Goal: Find specific page/section: Find specific page/section

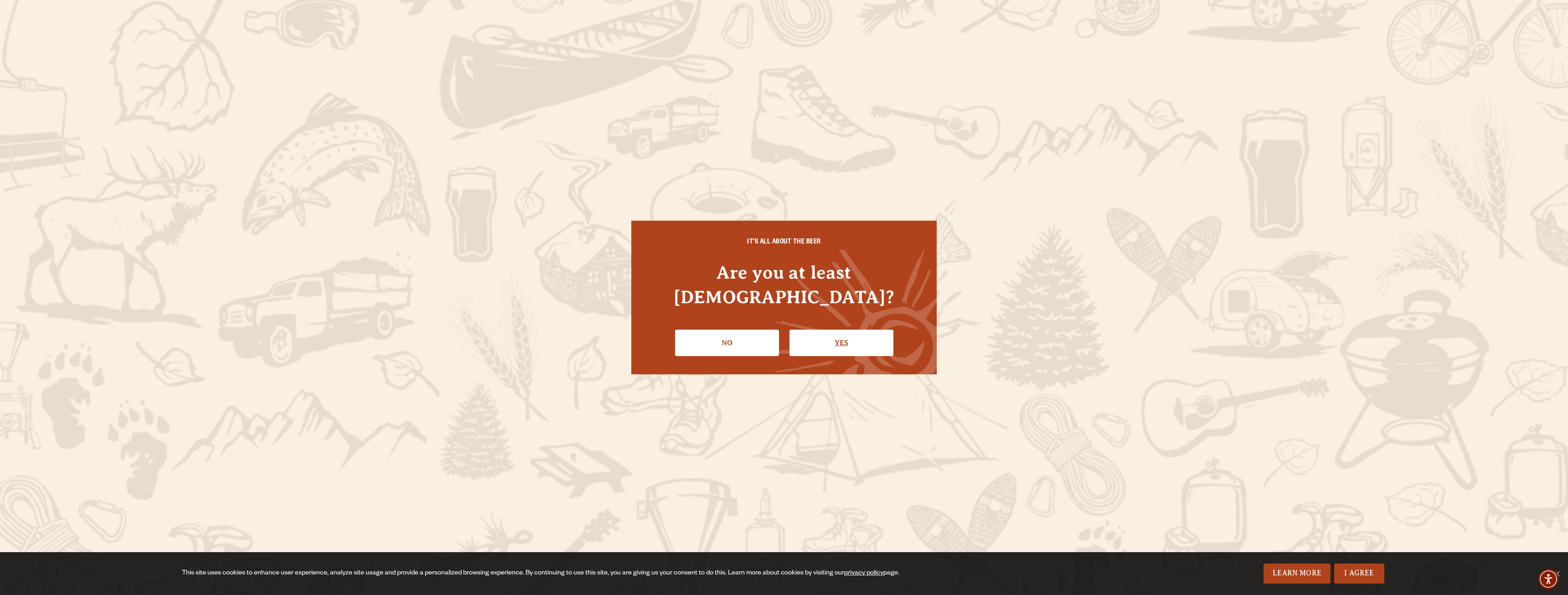
click at [863, 330] on link "Yes" at bounding box center [841, 343] width 104 height 26
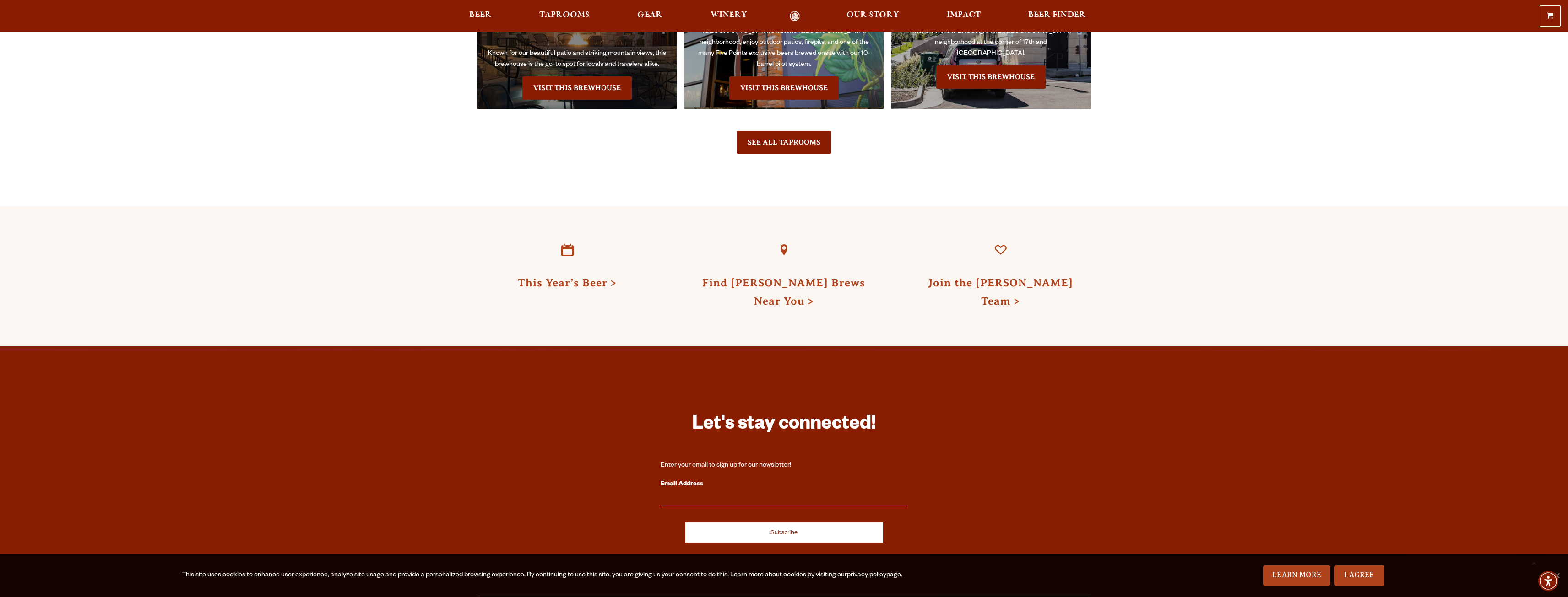
scroll to position [2700, 0]
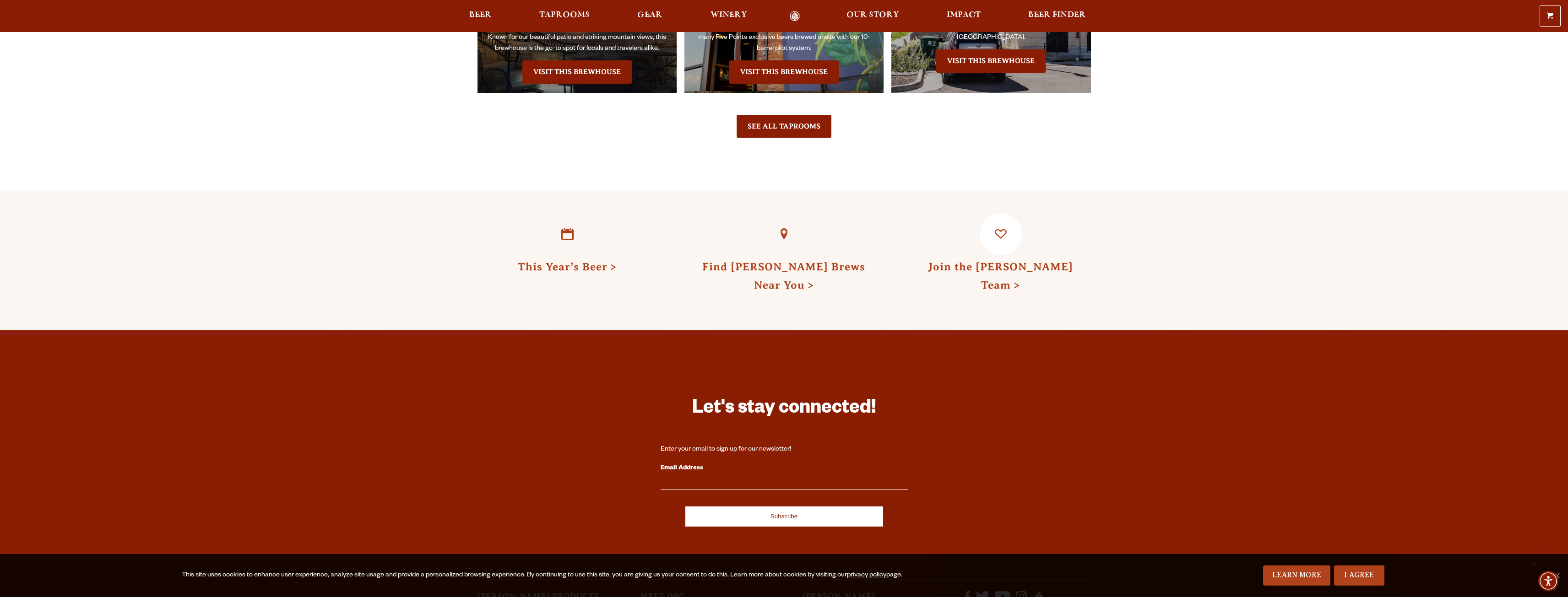
click at [974, 261] on link "Join the [PERSON_NAME] Team" at bounding box center [1001, 276] width 145 height 30
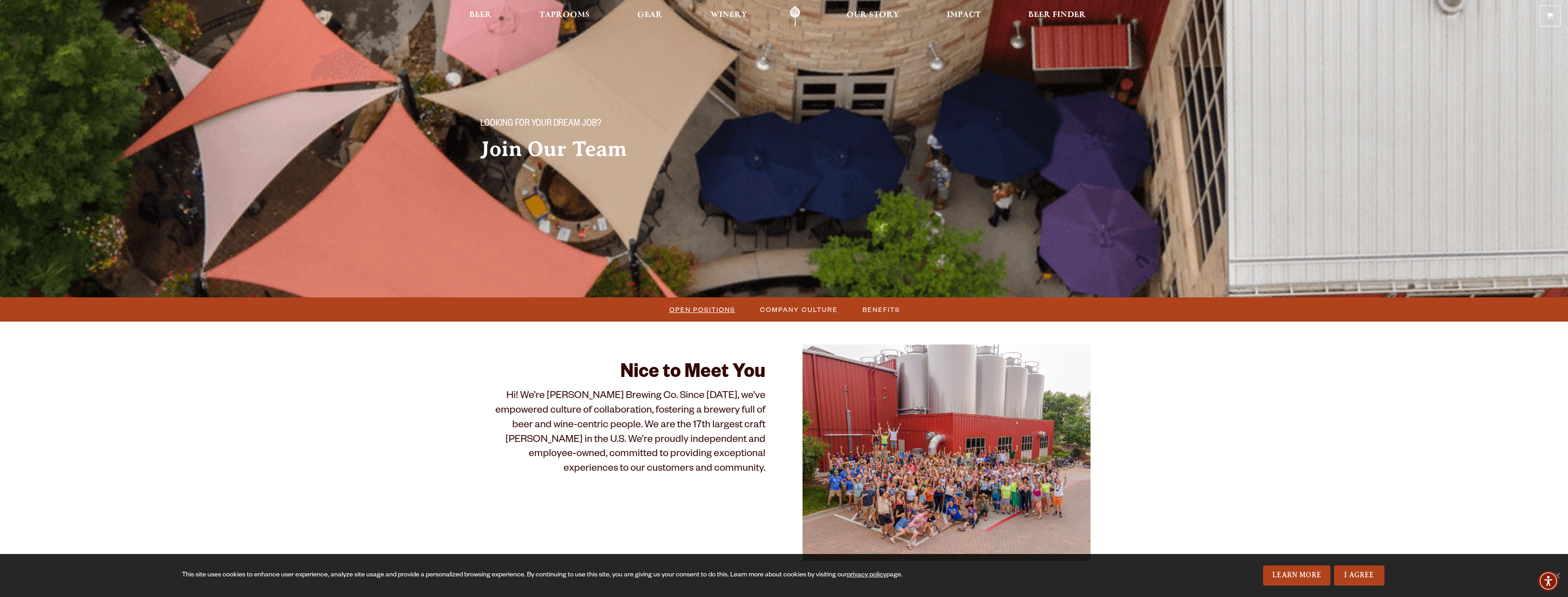
click at [700, 307] on span "Open Positions" at bounding box center [702, 309] width 66 height 13
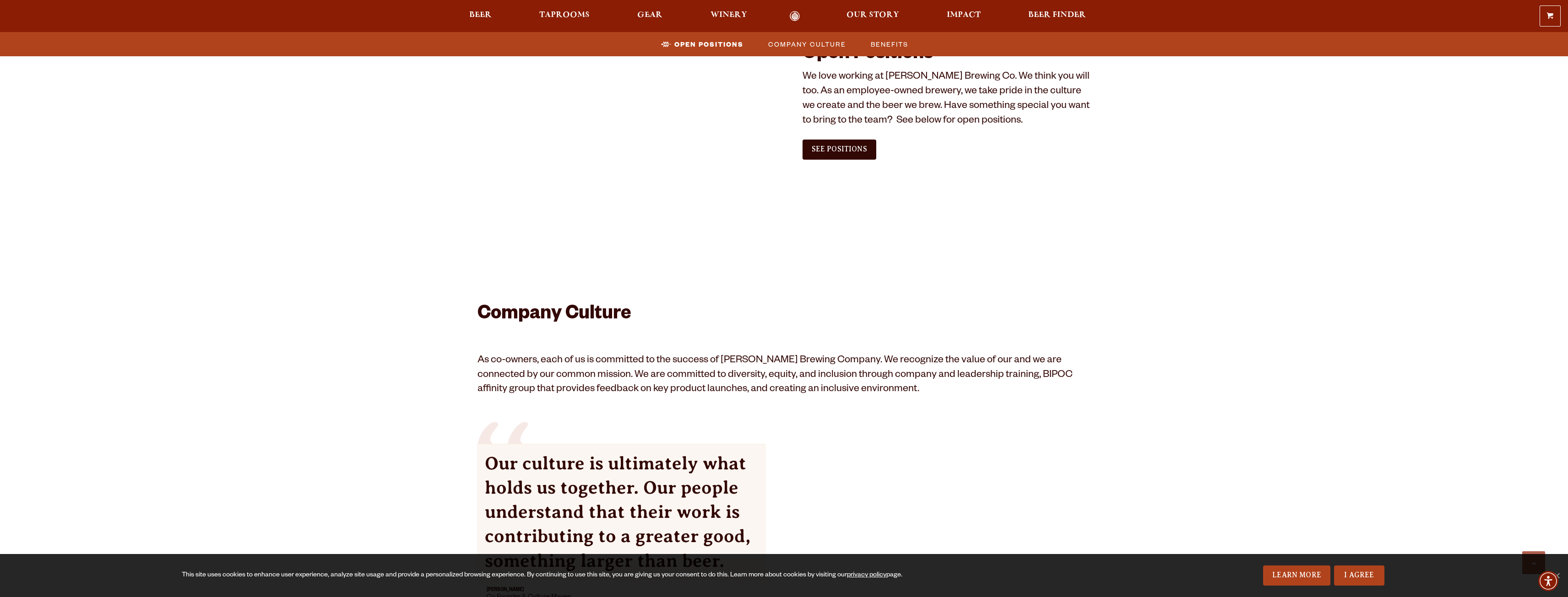
scroll to position [556, 0]
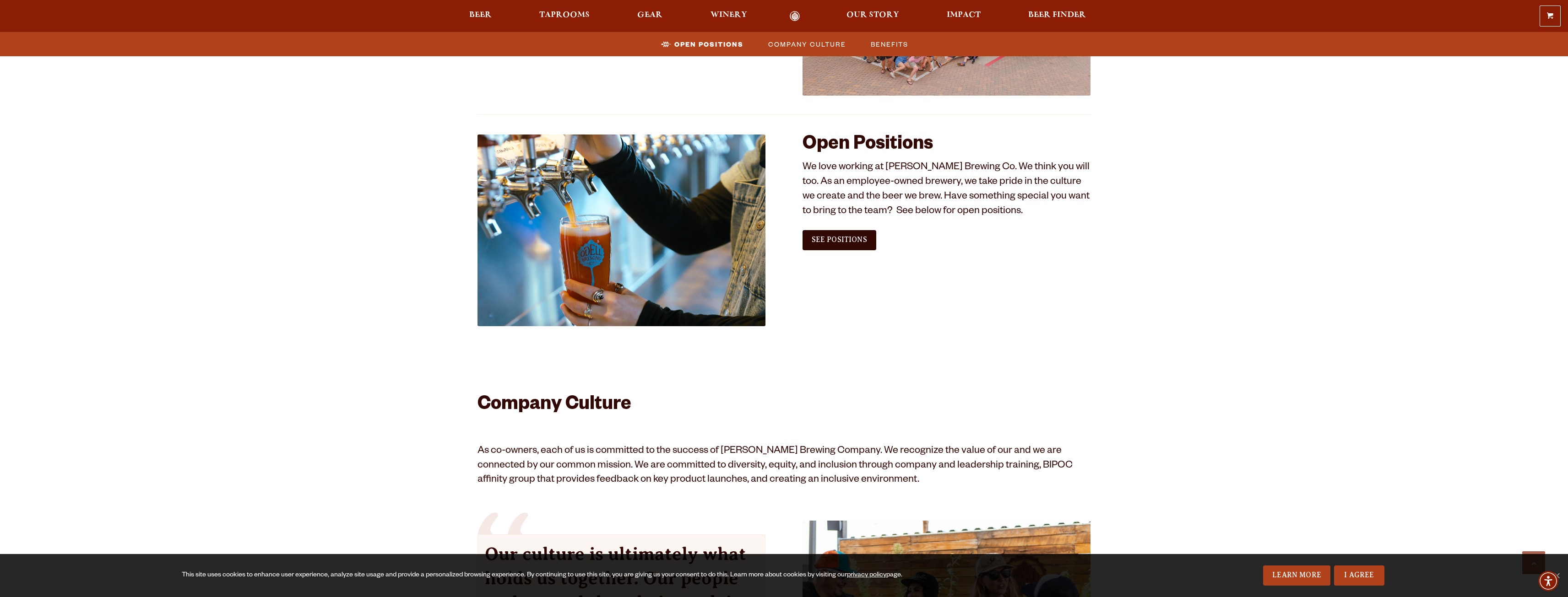
scroll to position [465, 0]
click at [844, 240] on span "See Positions" at bounding box center [839, 240] width 55 height 8
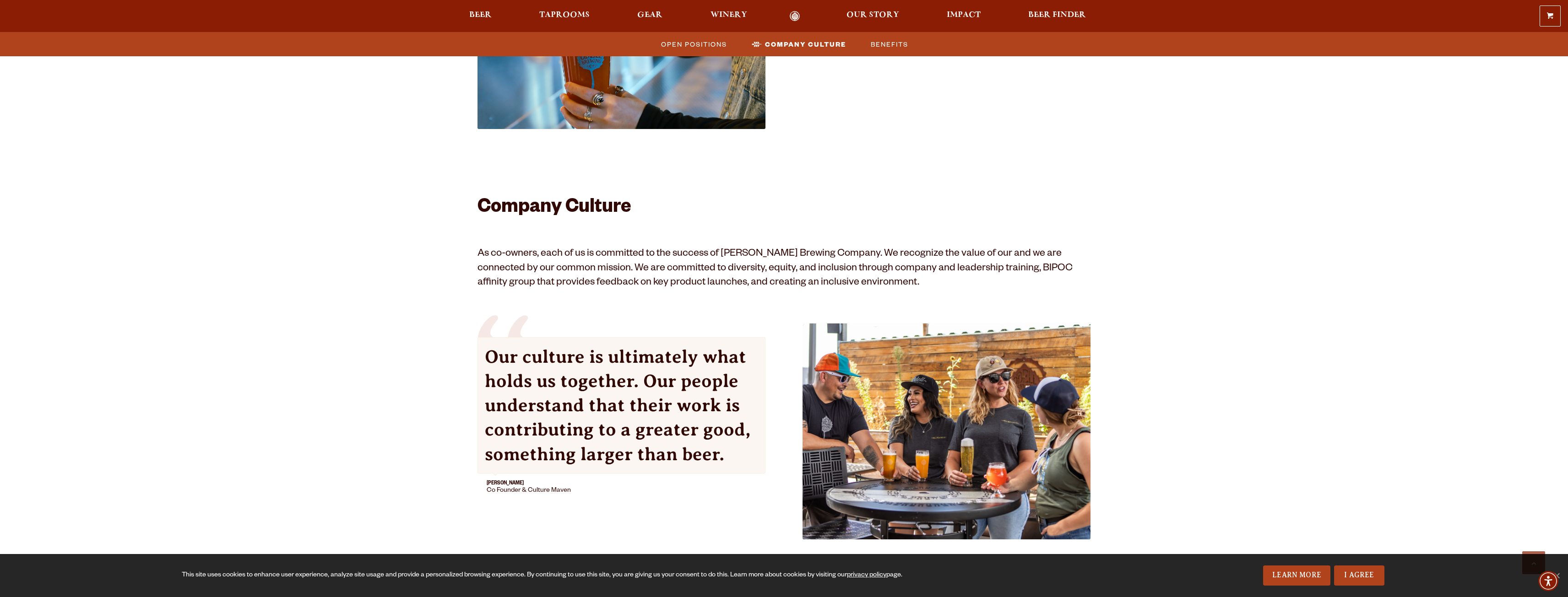
scroll to position [419, 0]
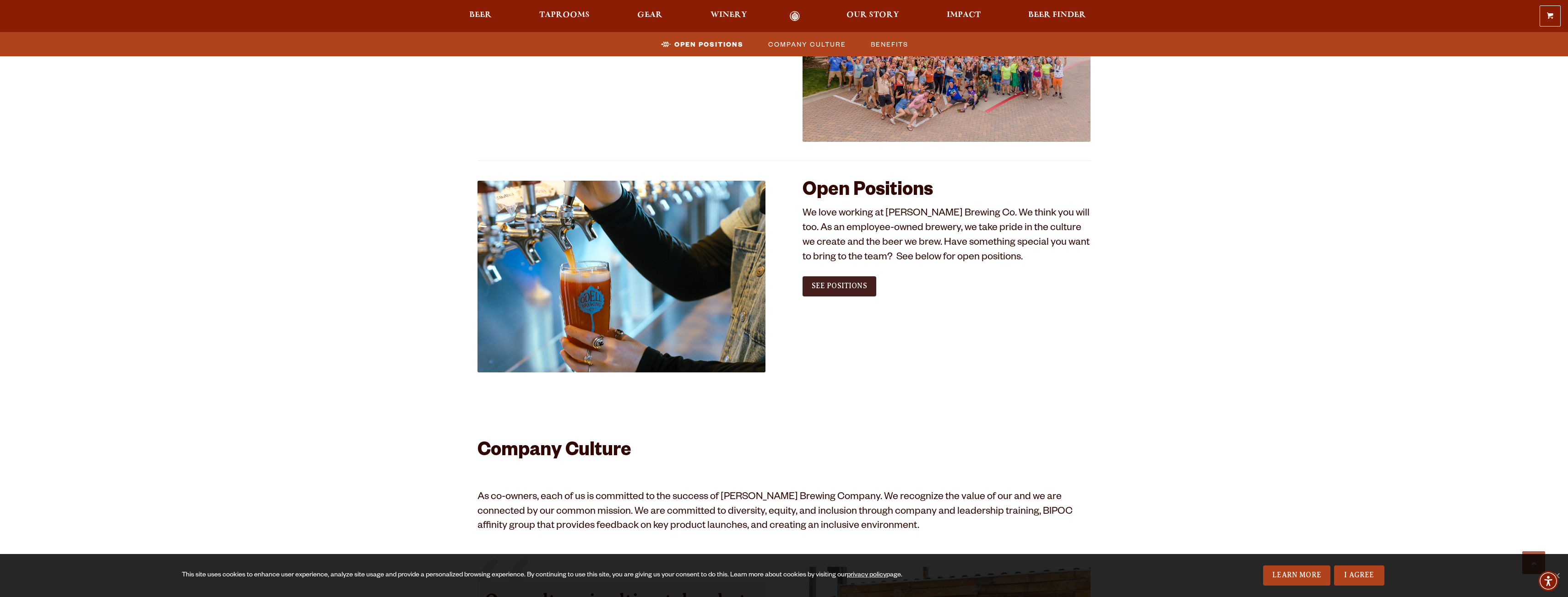
click at [847, 292] on link "See Positions" at bounding box center [840, 287] width 74 height 20
